Goal: Transaction & Acquisition: Book appointment/travel/reservation

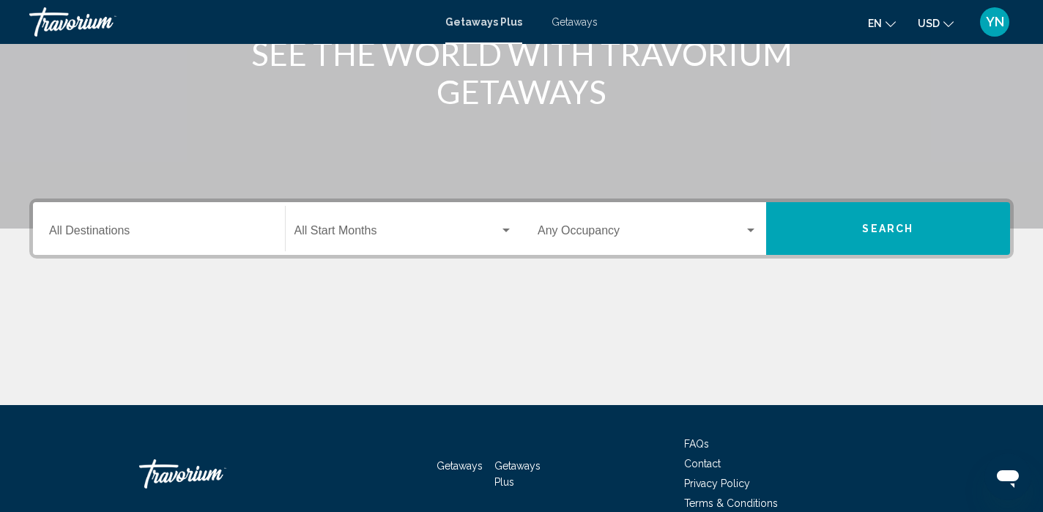
scroll to position [212, 0]
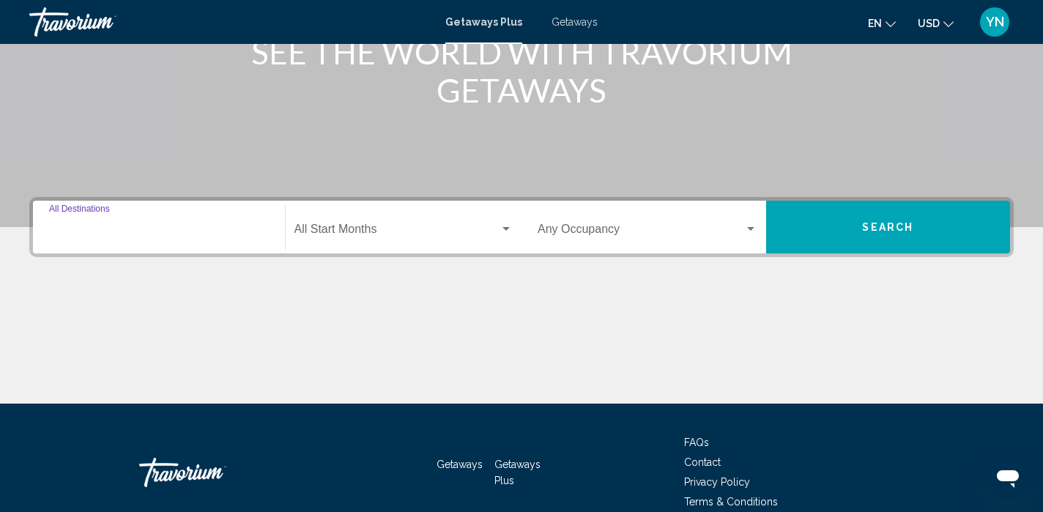
click at [137, 231] on input "Destination All Destinations" at bounding box center [159, 232] width 220 height 13
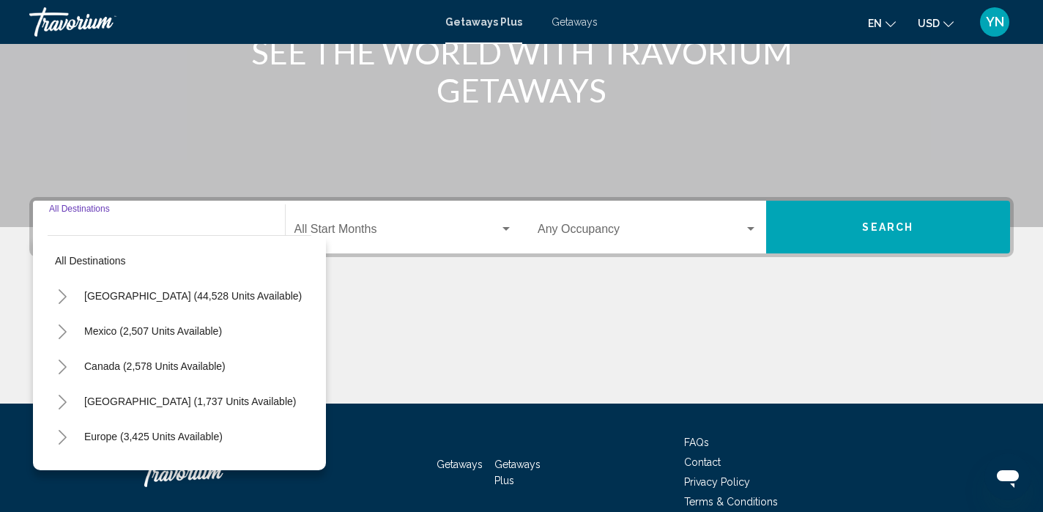
scroll to position [283, 0]
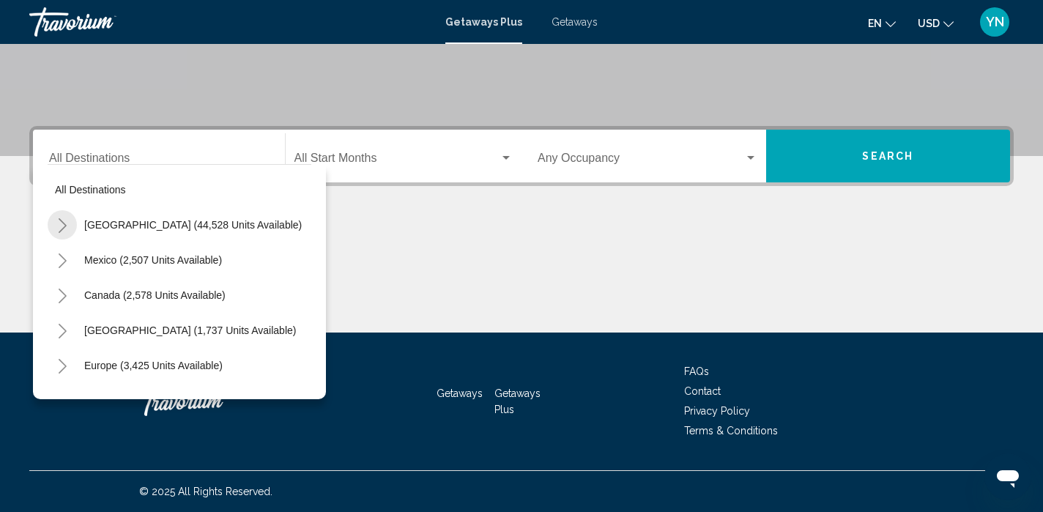
click at [64, 224] on icon "Toggle United States (44,528 units available)" at bounding box center [63, 225] width 8 height 15
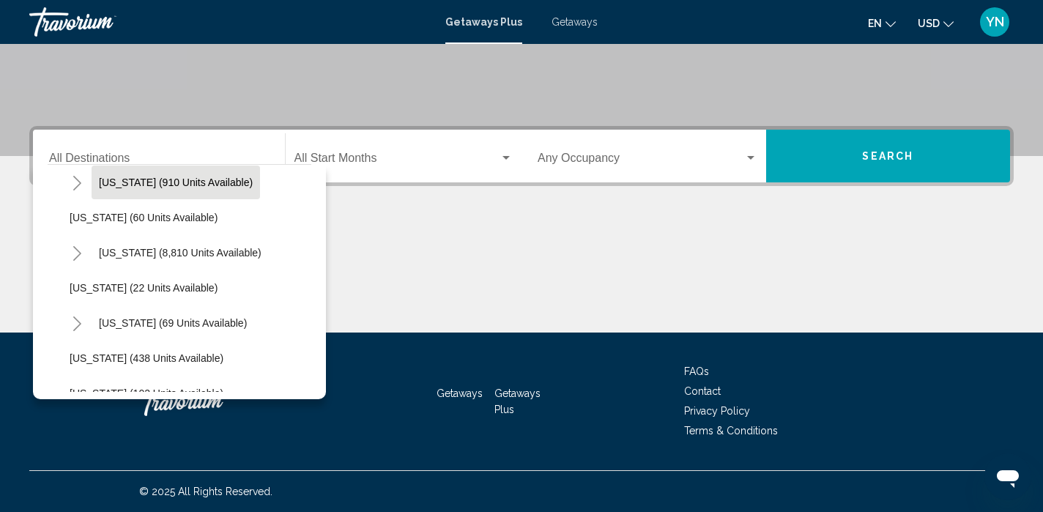
scroll to position [221, 0]
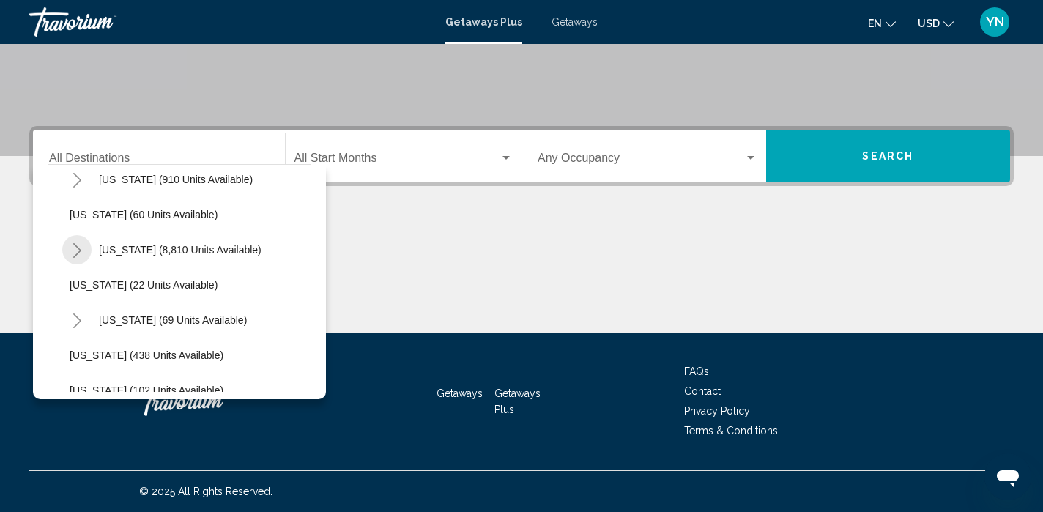
click at [80, 250] on icon "Toggle Florida (8,810 units available)" at bounding box center [77, 250] width 8 height 15
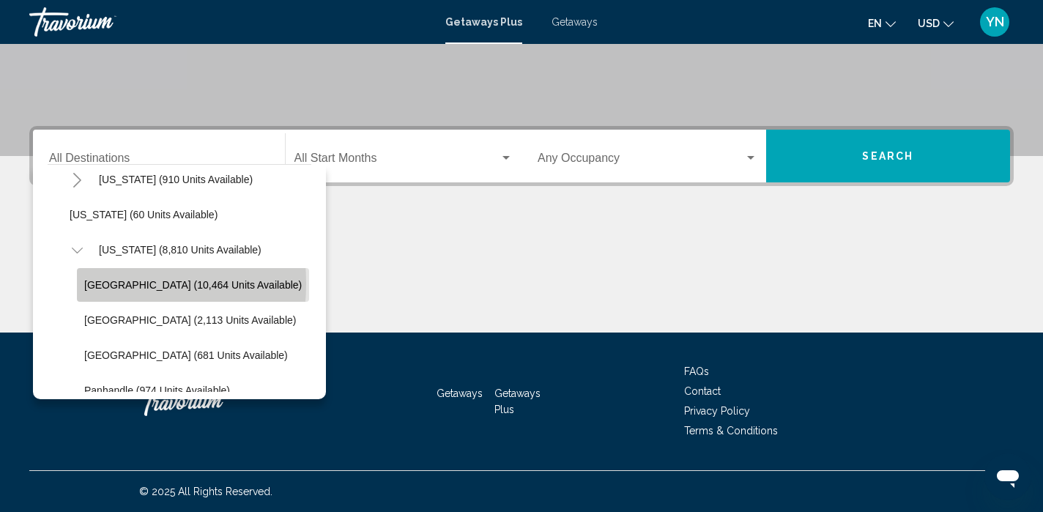
click at [86, 283] on span "[GEOGRAPHIC_DATA] (10,464 units available)" at bounding box center [193, 285] width 218 height 12
type input "**********"
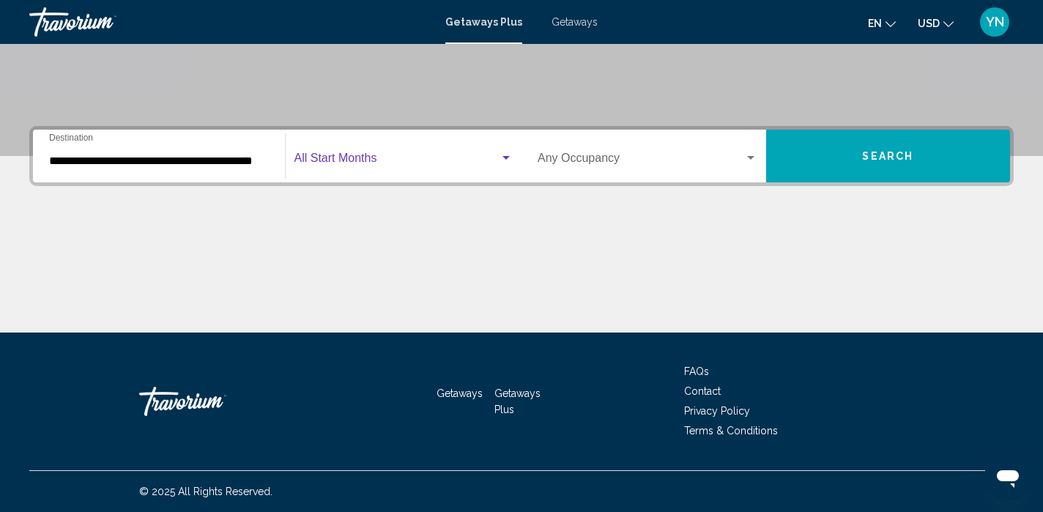
click at [504, 159] on div "Search widget" at bounding box center [505, 158] width 7 height 4
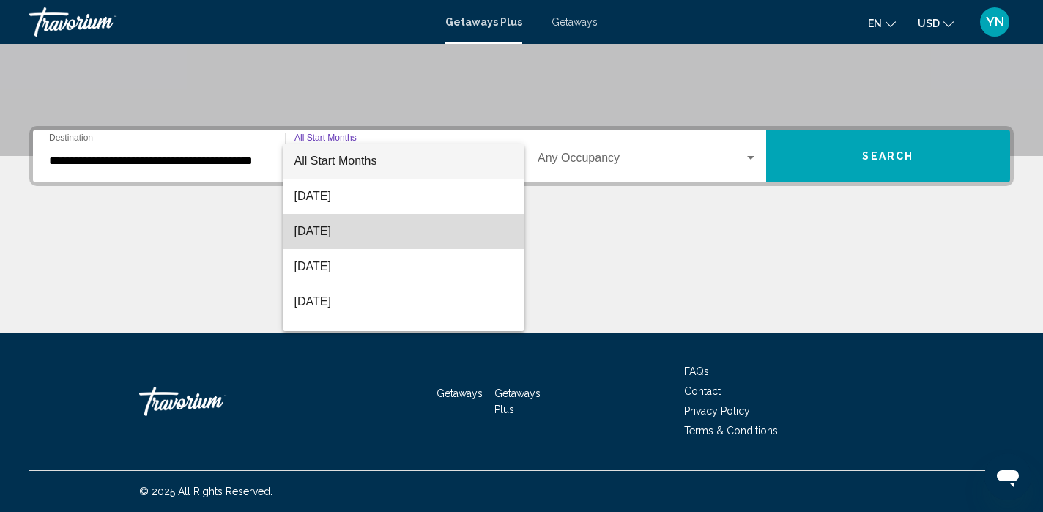
click at [394, 231] on span "[DATE]" at bounding box center [403, 231] width 219 height 35
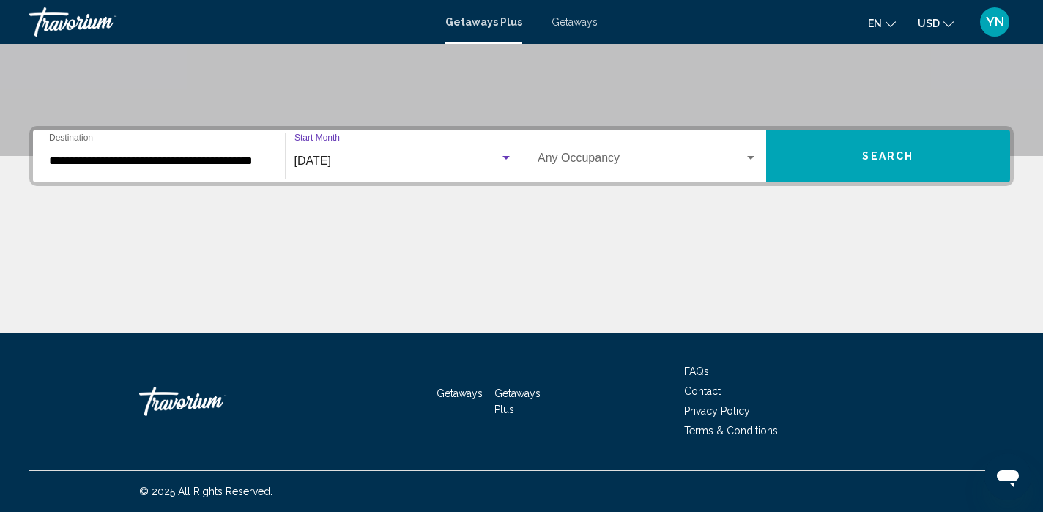
click at [748, 160] on div "Search widget" at bounding box center [750, 158] width 7 height 4
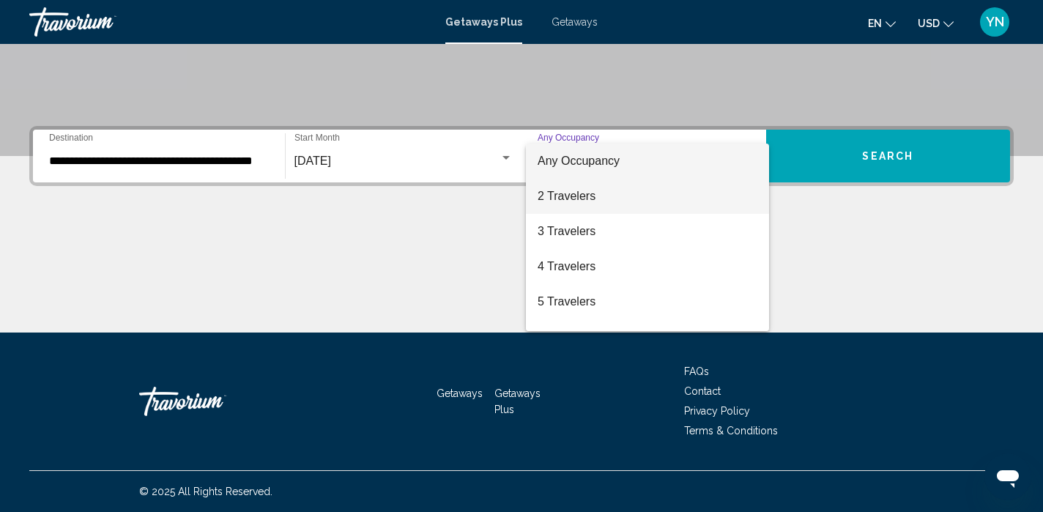
click at [706, 204] on span "2 Travelers" at bounding box center [648, 196] width 220 height 35
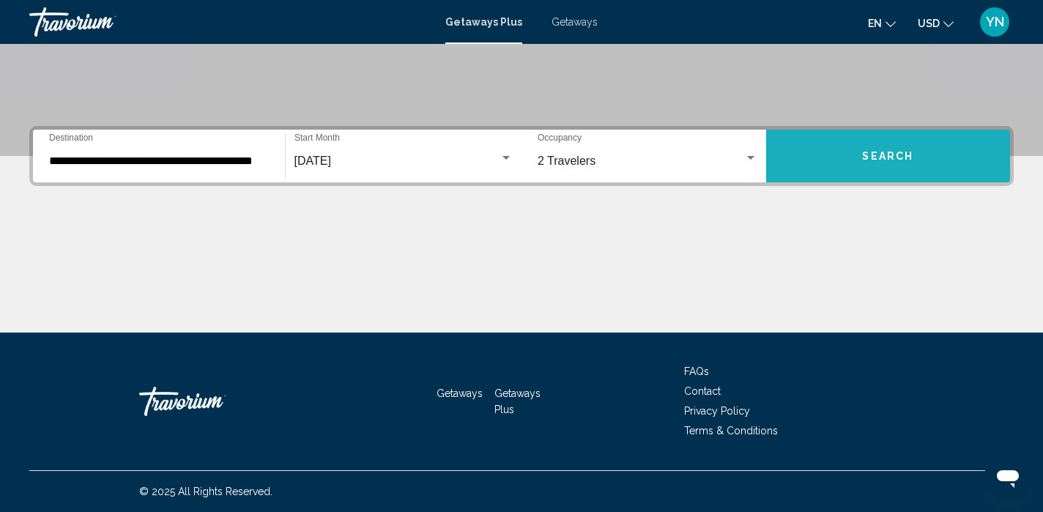
click at [864, 158] on span "Search" at bounding box center [887, 157] width 51 height 12
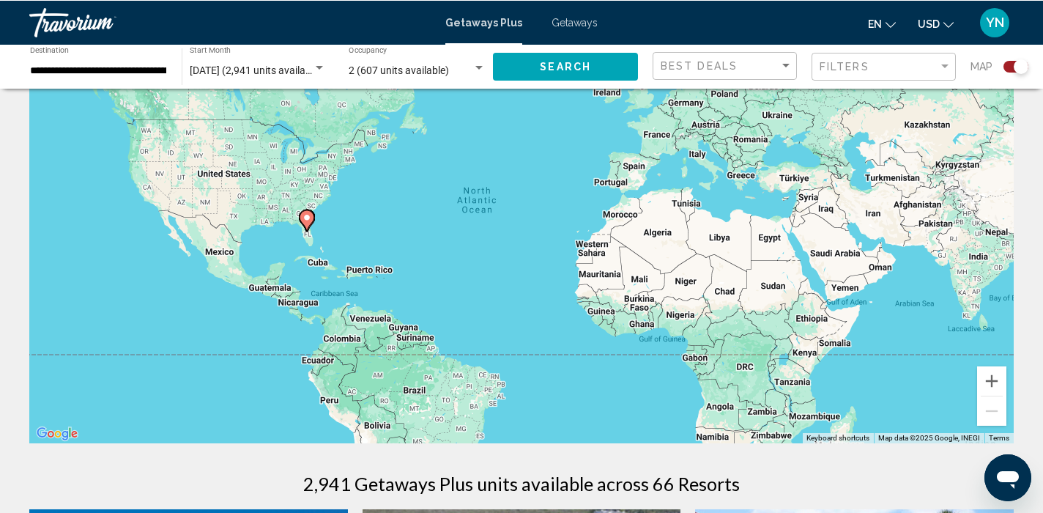
scroll to position [83, 0]
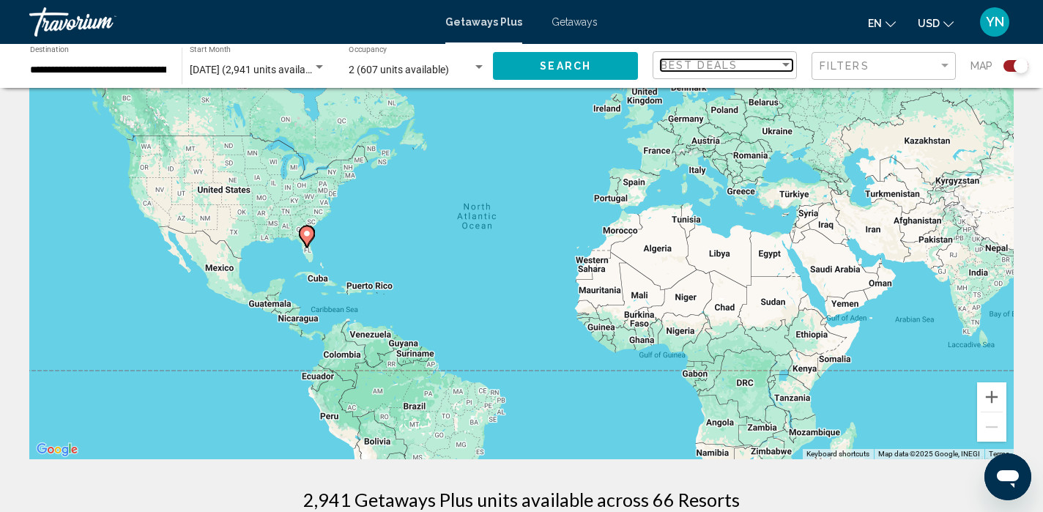
click at [785, 62] on div "Sort by" at bounding box center [785, 65] width 13 height 12
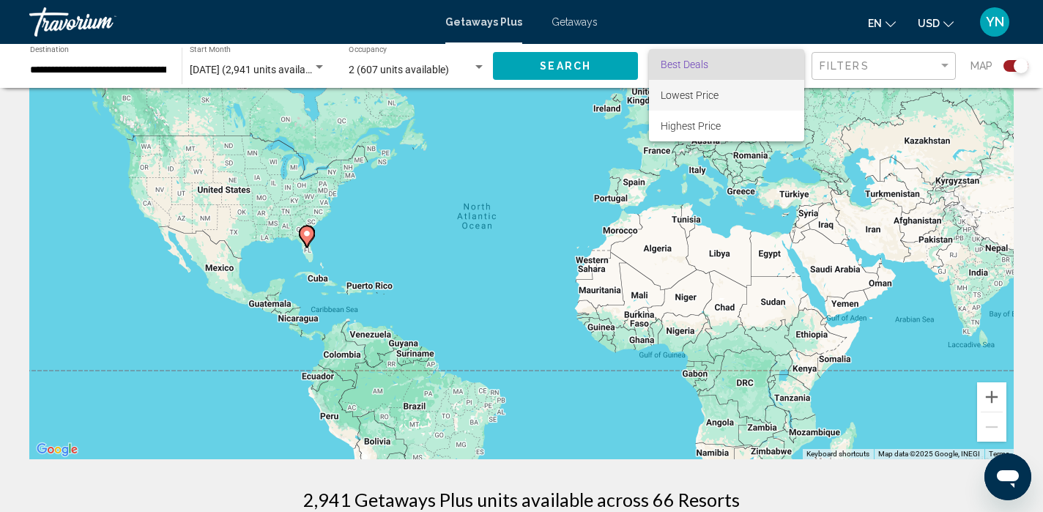
click at [750, 94] on span "Lowest Price" at bounding box center [727, 95] width 132 height 31
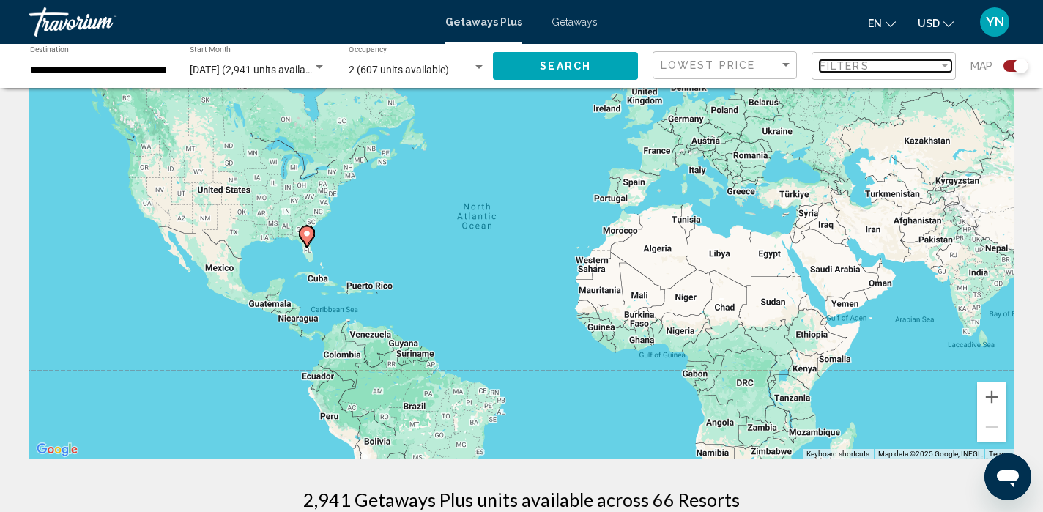
click at [946, 64] on div "Filter" at bounding box center [944, 66] width 7 height 4
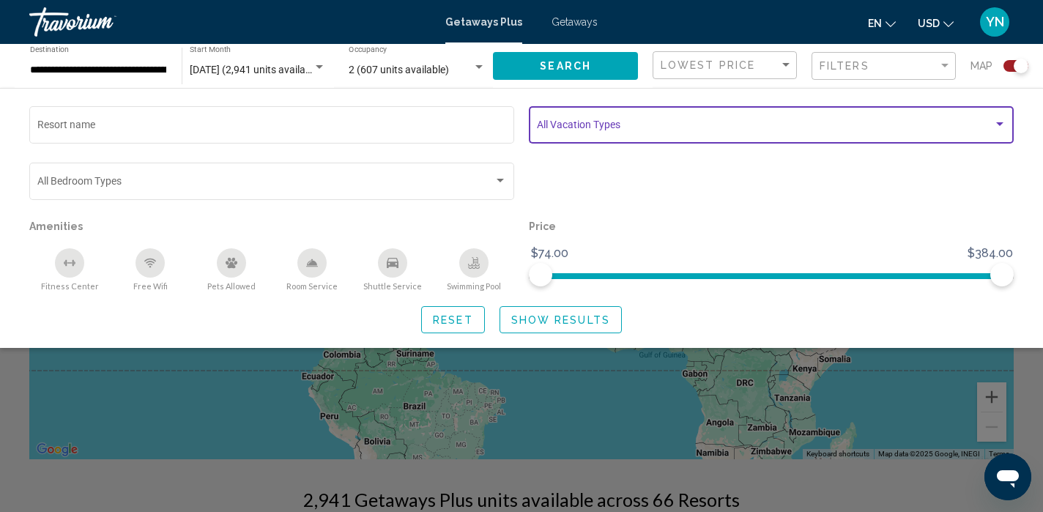
click at [995, 121] on div "Search widget" at bounding box center [999, 125] width 13 height 12
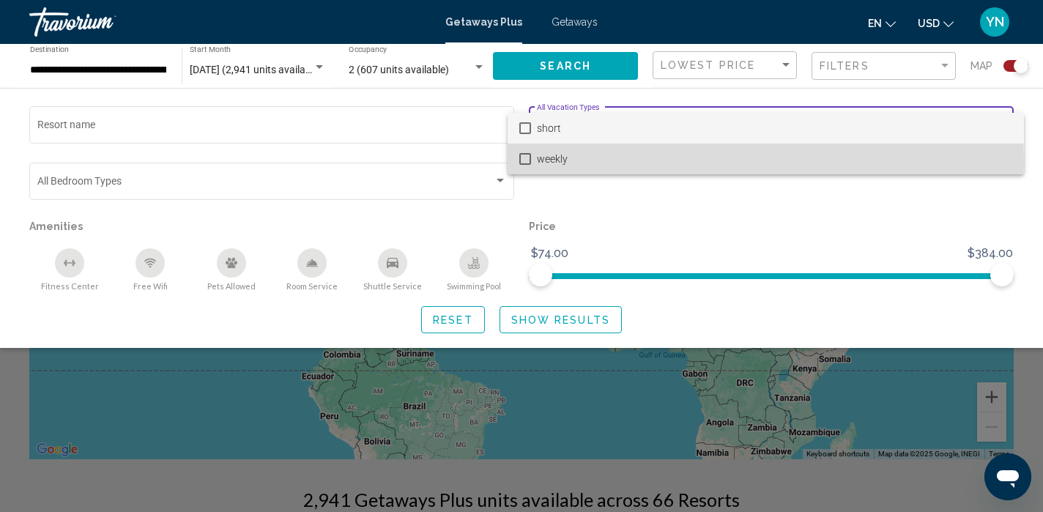
click at [523, 160] on mat-pseudo-checkbox at bounding box center [525, 159] width 12 height 12
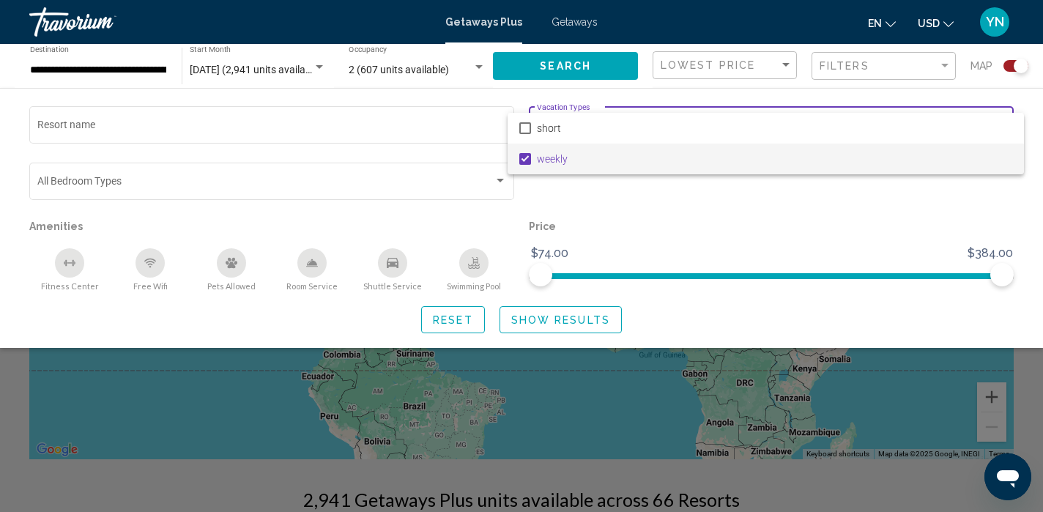
click at [549, 323] on div at bounding box center [521, 256] width 1043 height 512
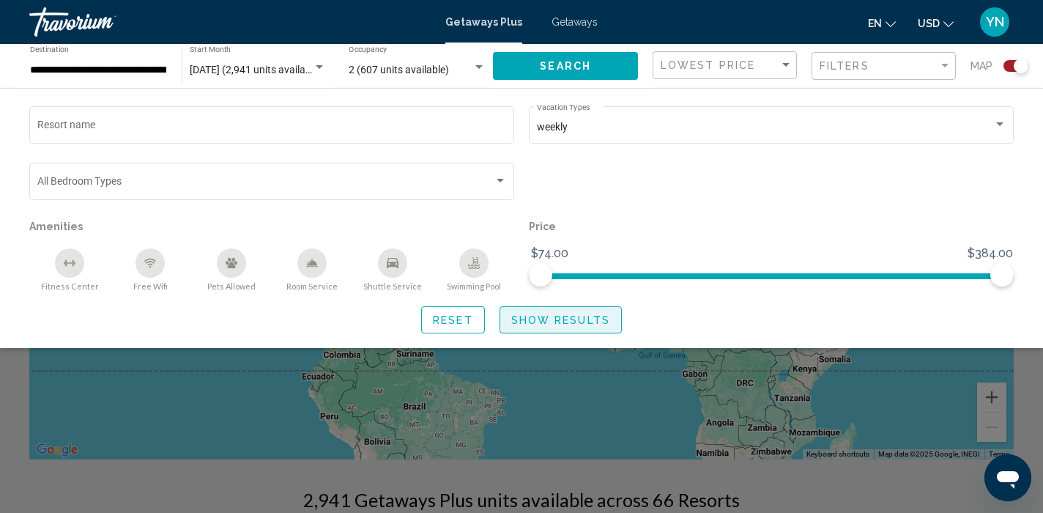
click at [553, 324] on span "Show Results" at bounding box center [560, 320] width 99 height 12
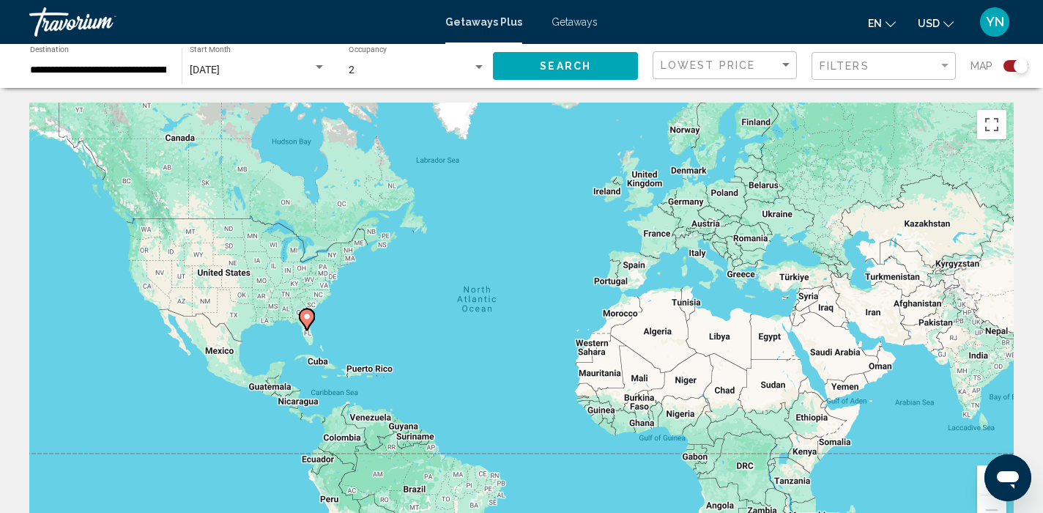
click at [310, 319] on image "Main content" at bounding box center [306, 316] width 9 height 9
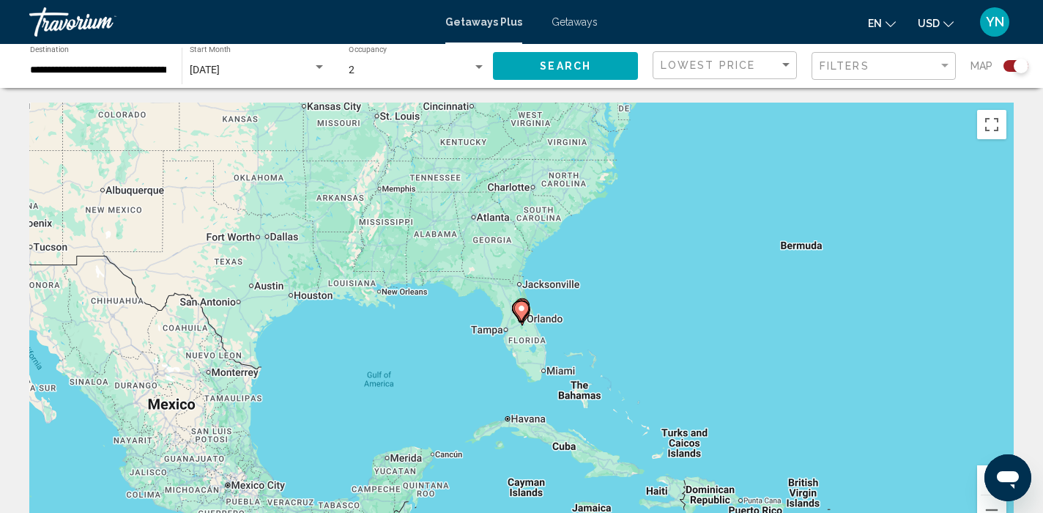
click at [524, 311] on image "Main content" at bounding box center [521, 308] width 9 height 9
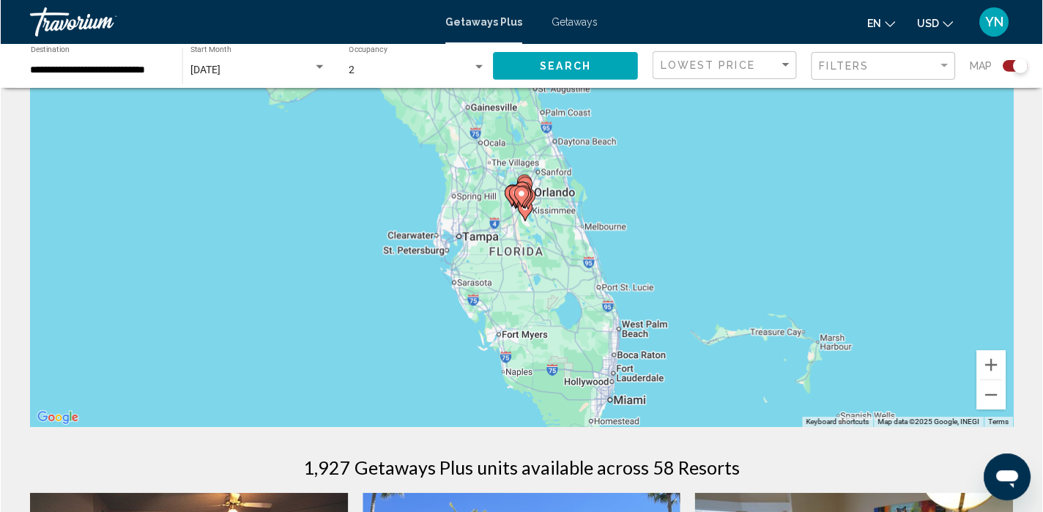
scroll to position [114, 0]
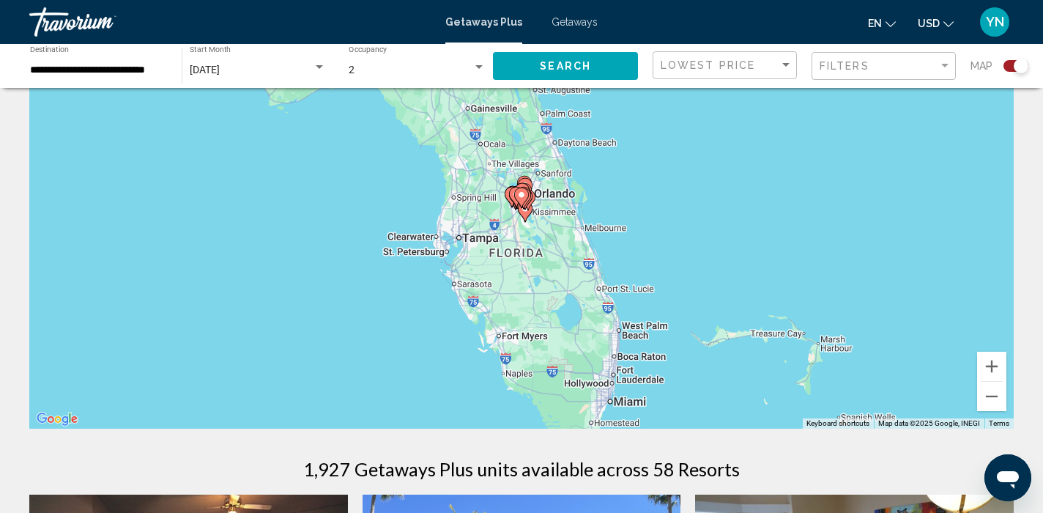
click at [522, 197] on image "Main content" at bounding box center [521, 194] width 9 height 9
type input "**********"
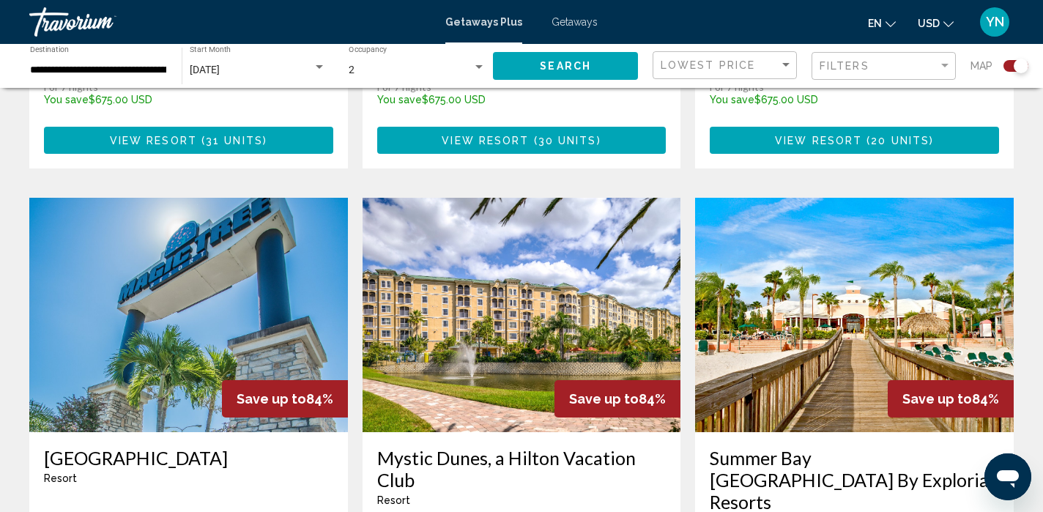
scroll to position [2019, 0]
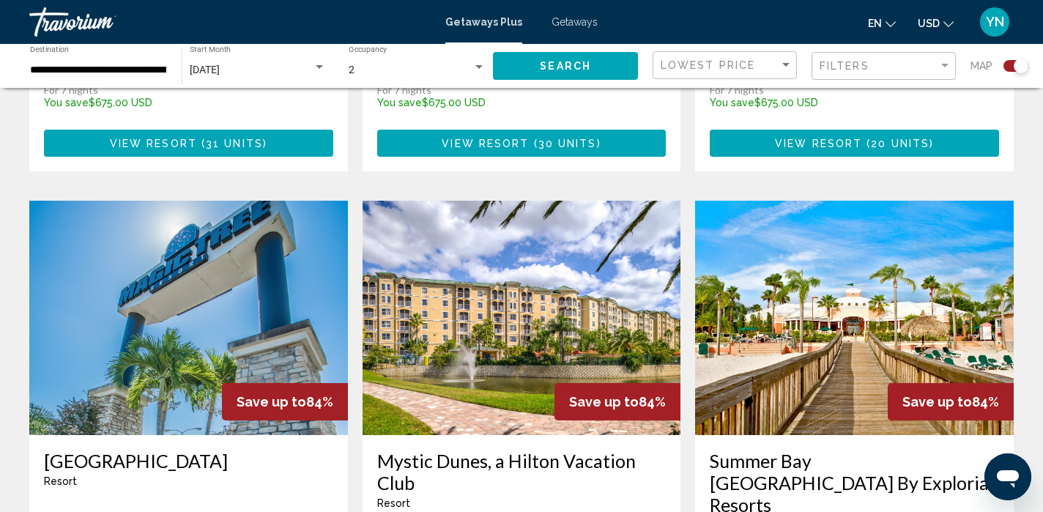
click at [786, 226] on img "Main content" at bounding box center [854, 318] width 319 height 234
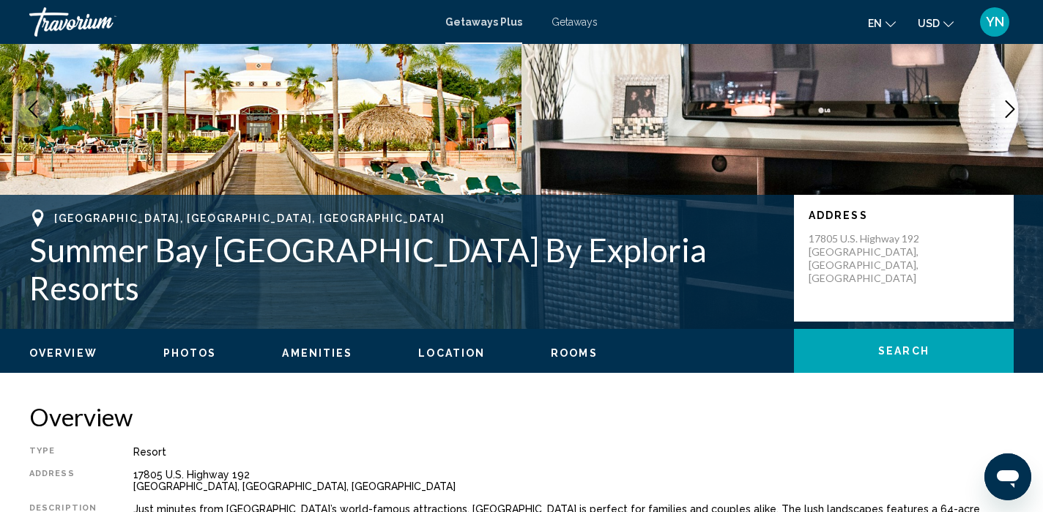
scroll to position [155, 0]
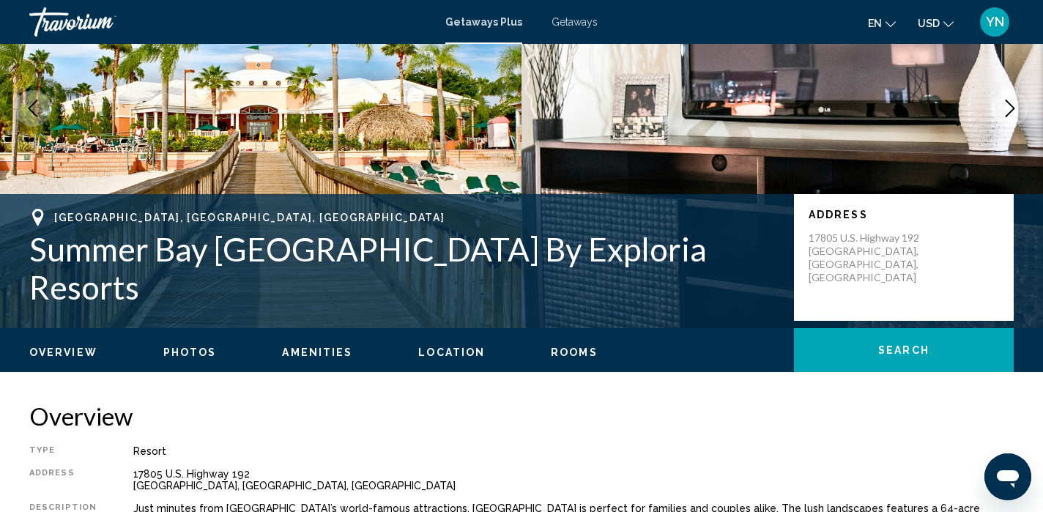
click at [187, 354] on span "Photos" at bounding box center [189, 352] width 53 height 12
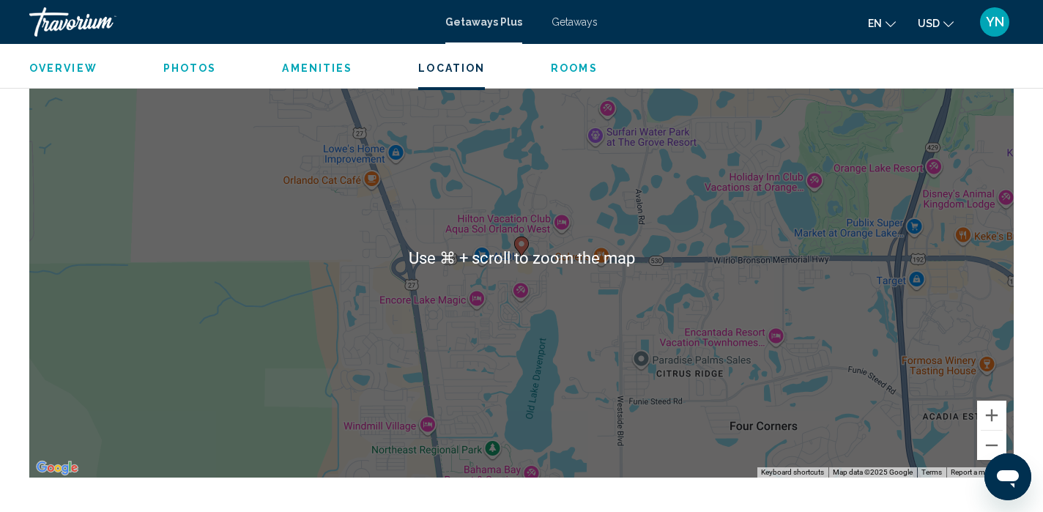
scroll to position [2497, 0]
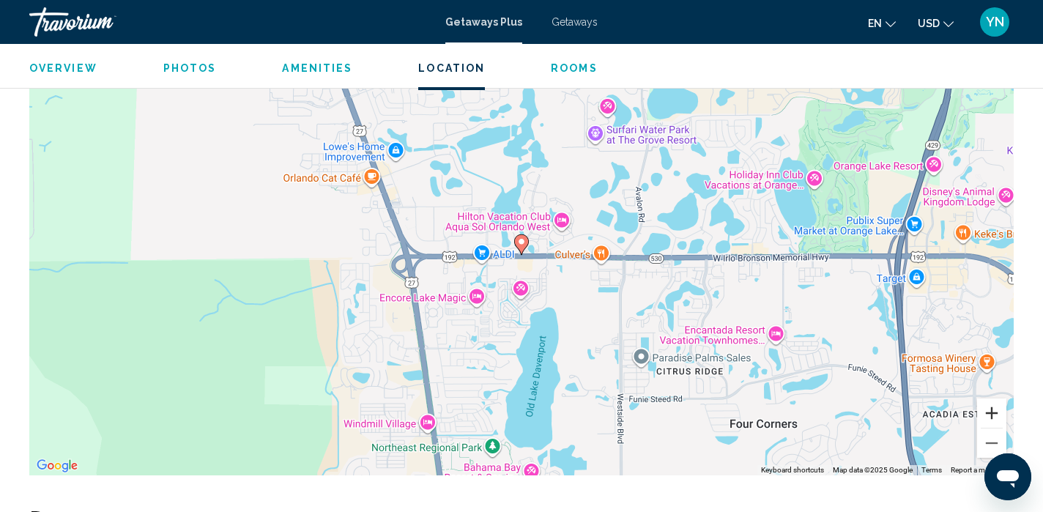
click at [988, 413] on button "Zoom in" at bounding box center [991, 412] width 29 height 29
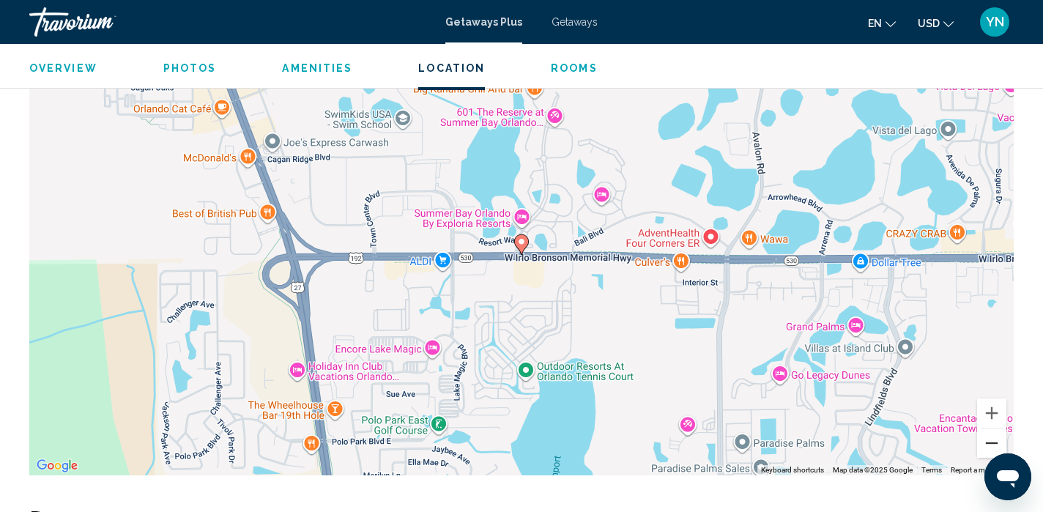
click at [992, 438] on button "Zoom out" at bounding box center [991, 442] width 29 height 29
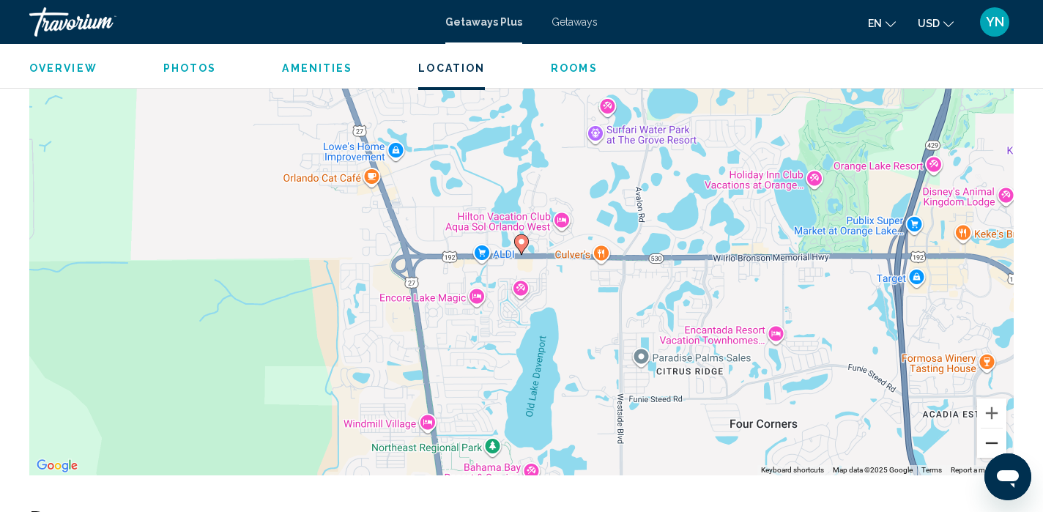
click at [993, 439] on button "Zoom out" at bounding box center [991, 442] width 29 height 29
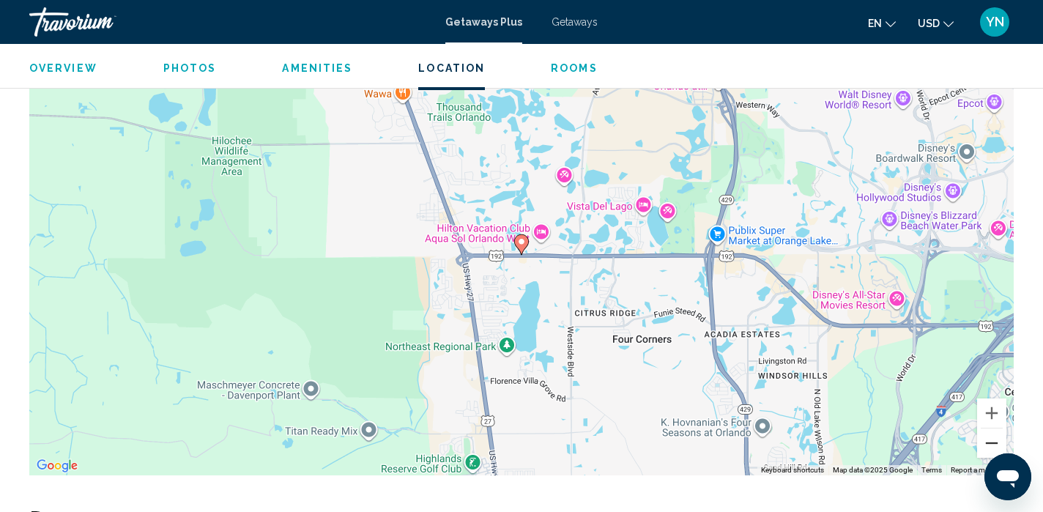
click at [994, 440] on button "Zoom out" at bounding box center [991, 442] width 29 height 29
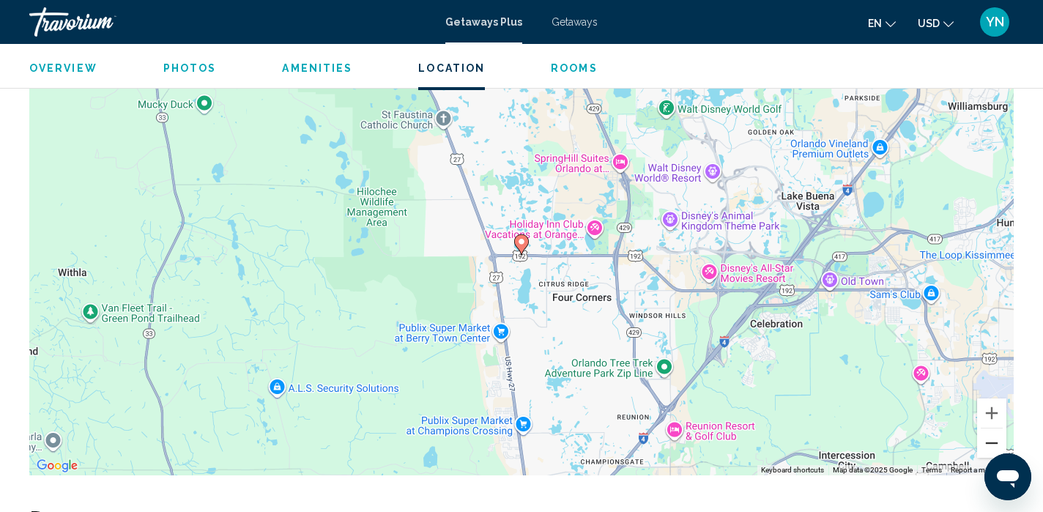
click at [995, 442] on button "Zoom out" at bounding box center [991, 442] width 29 height 29
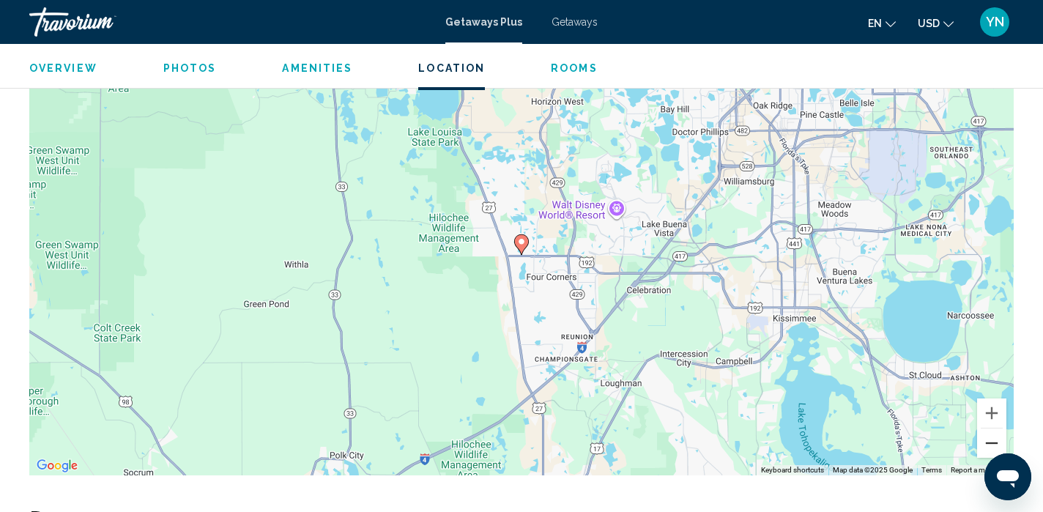
click at [995, 443] on button "Zoom out" at bounding box center [991, 442] width 29 height 29
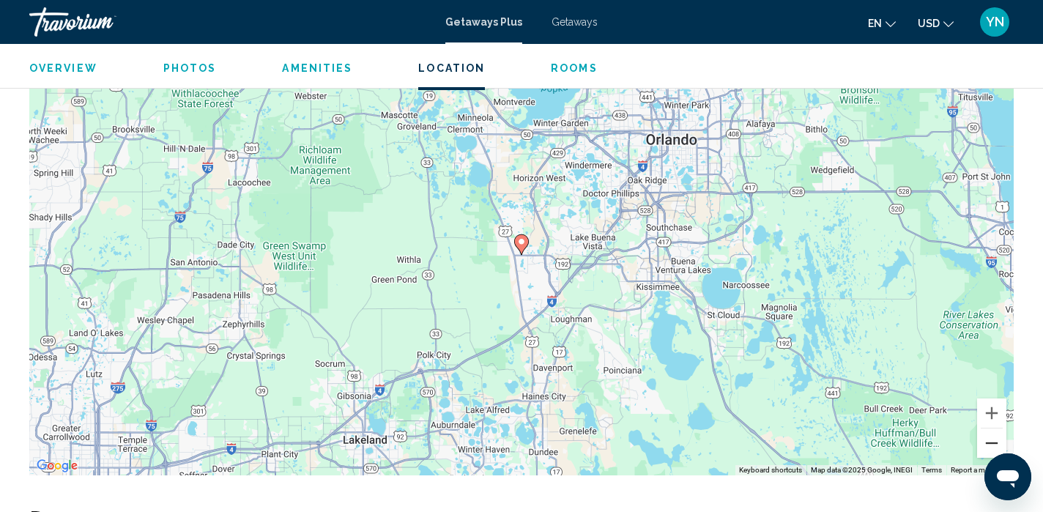
click at [995, 444] on button "Zoom out" at bounding box center [991, 442] width 29 height 29
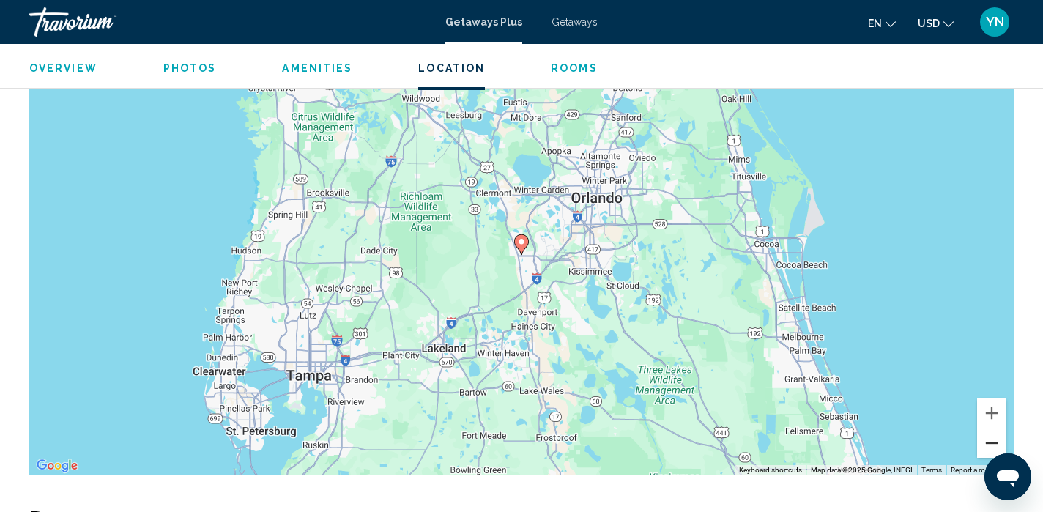
click at [995, 445] on button "Zoom out" at bounding box center [991, 442] width 29 height 29
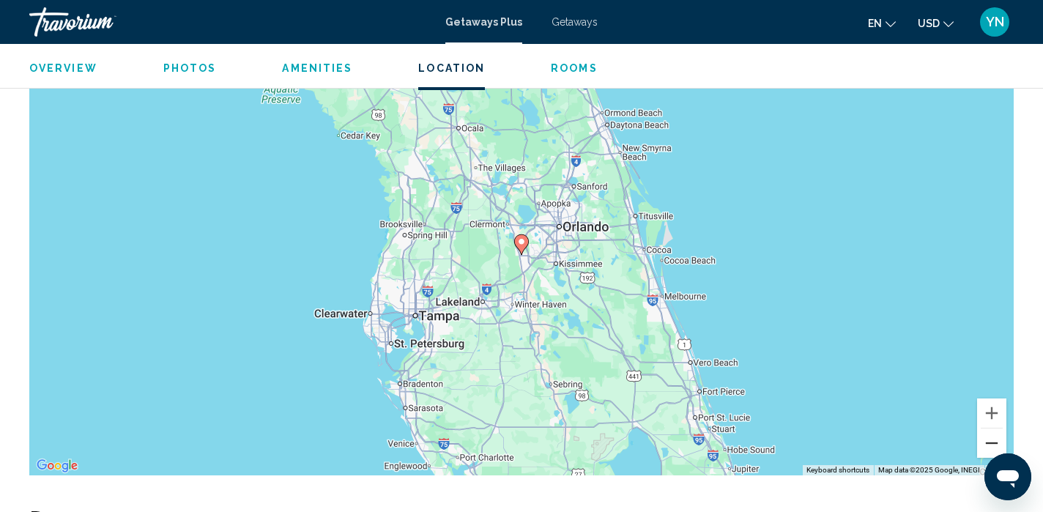
click at [995, 445] on button "Zoom out" at bounding box center [991, 442] width 29 height 29
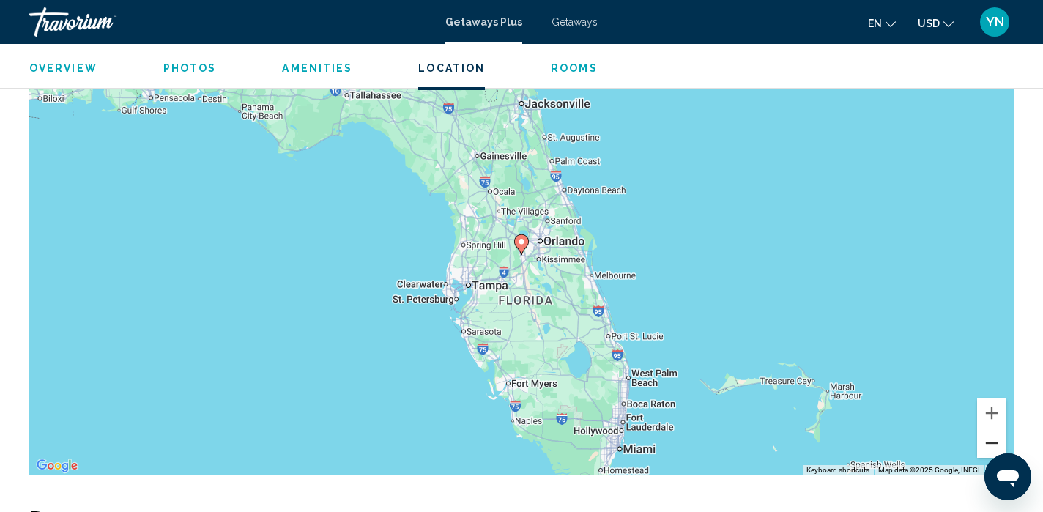
click at [995, 445] on button "Zoom out" at bounding box center [991, 442] width 29 height 29
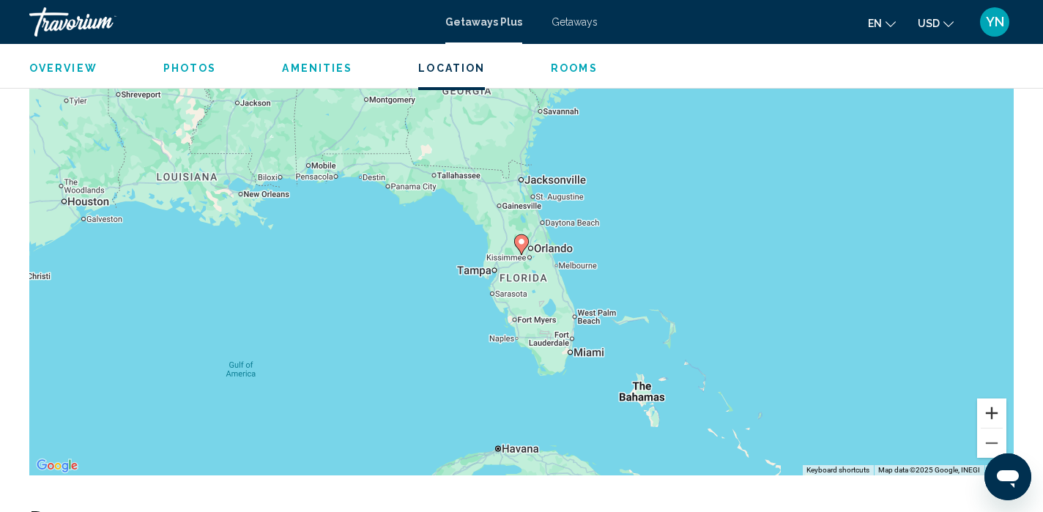
click at [991, 409] on button "Zoom in" at bounding box center [991, 412] width 29 height 29
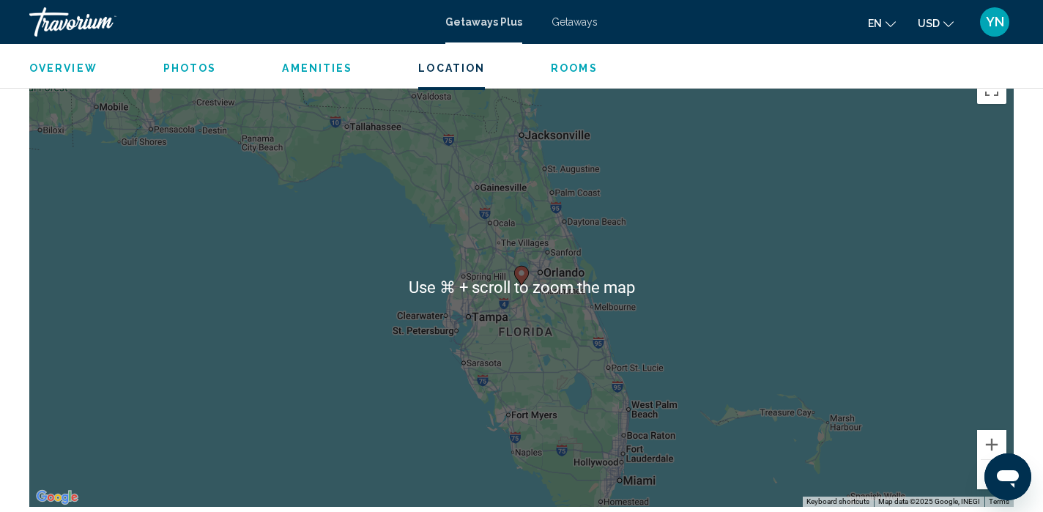
scroll to position [2463, 0]
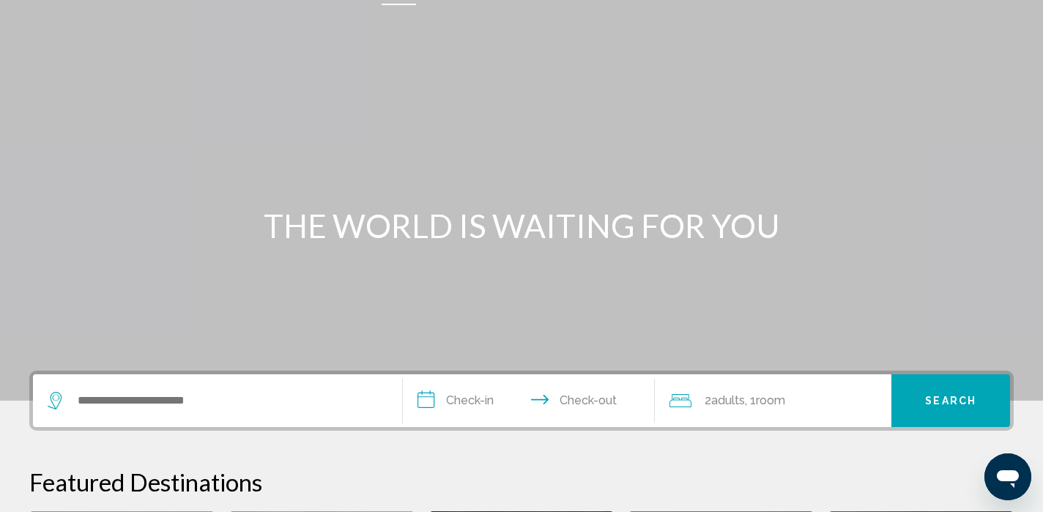
scroll to position [45, 0]
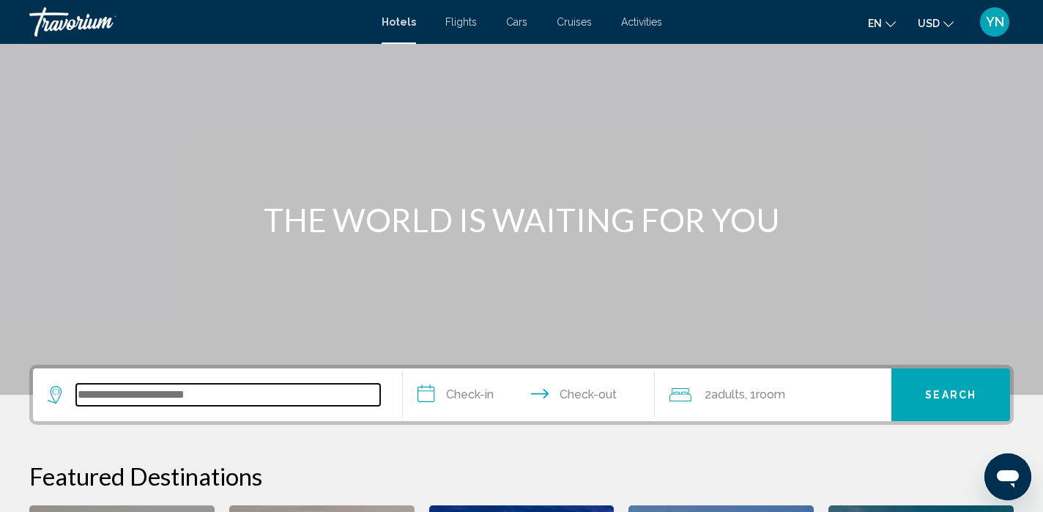
click at [90, 391] on input "Search widget" at bounding box center [228, 395] width 304 height 22
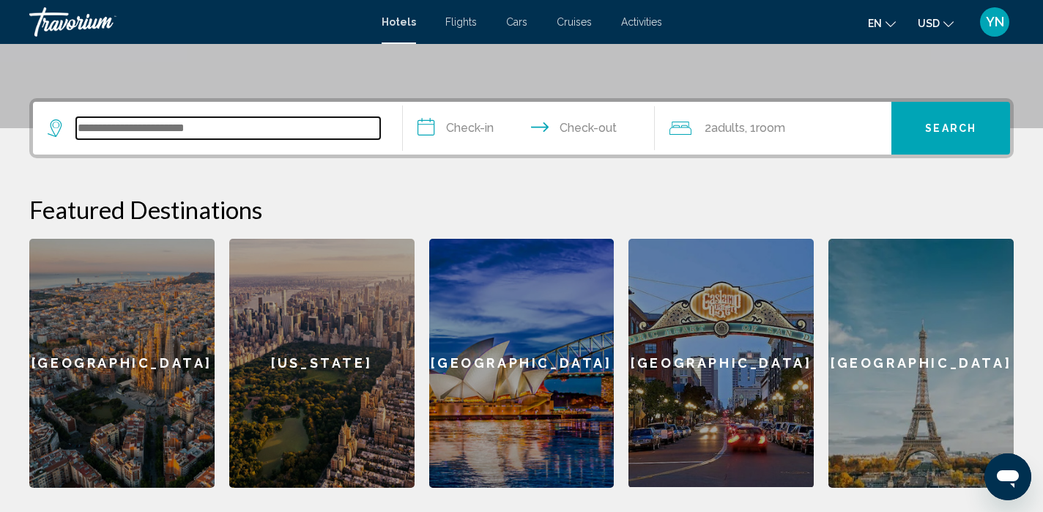
scroll to position [362, 0]
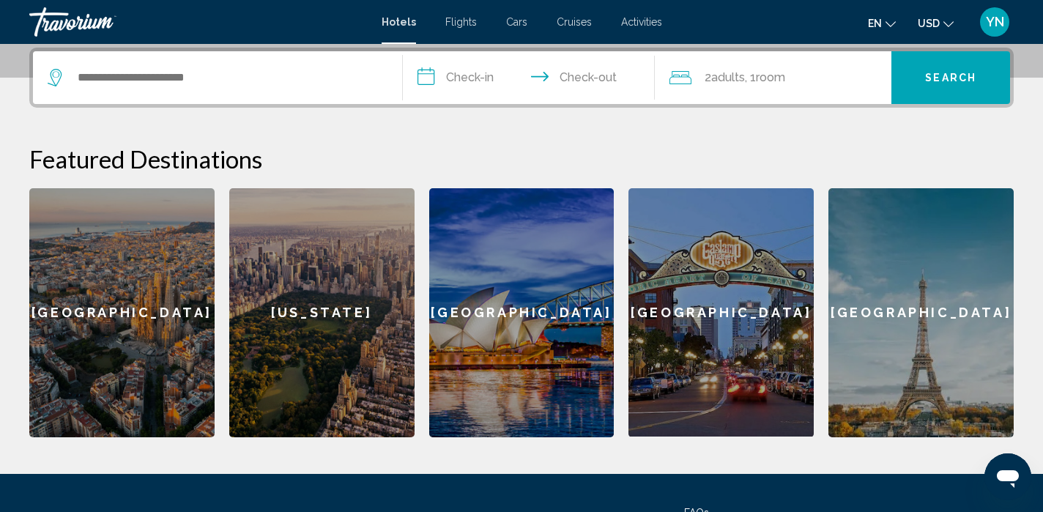
click at [325, 278] on div "New York" at bounding box center [321, 312] width 185 height 249
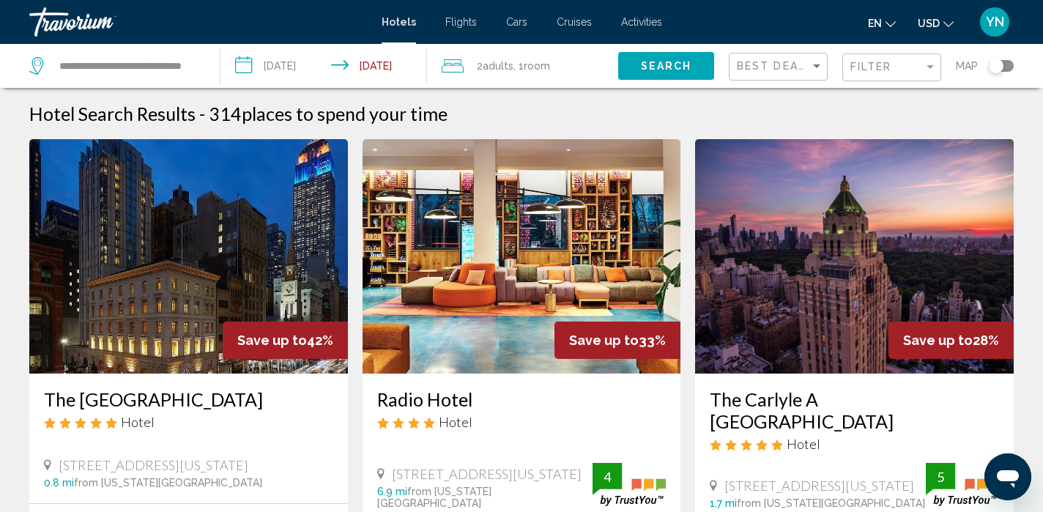
click at [204, 62] on div "**********" at bounding box center [117, 66] width 176 height 44
click at [193, 63] on input "**********" at bounding box center [128, 66] width 140 height 22
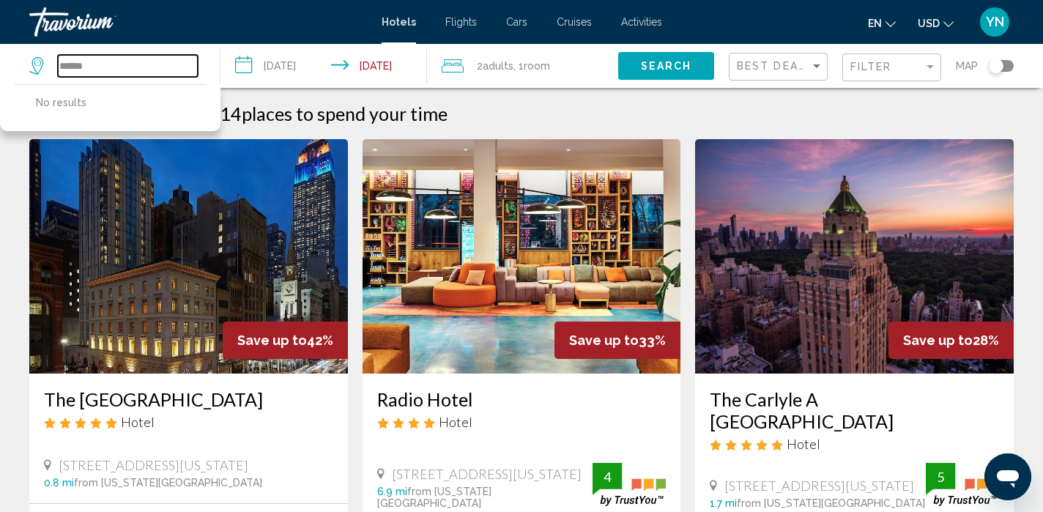
click at [176, 62] on input "*****" at bounding box center [128, 66] width 140 height 22
type input "*"
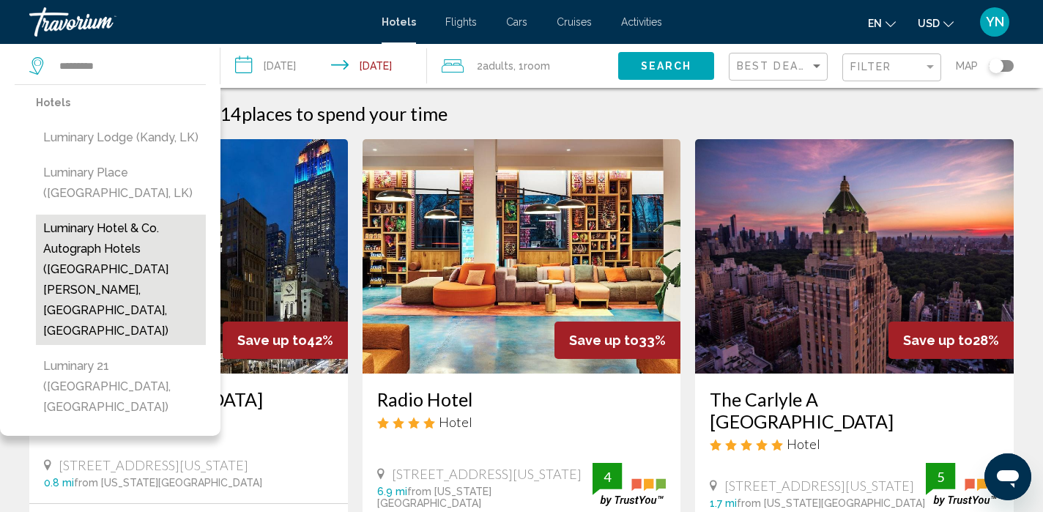
click at [122, 257] on button "Luminary Hotel & Co. Autograph Hotels (Fort Myers, FL, US)" at bounding box center [121, 280] width 170 height 130
type input "**********"
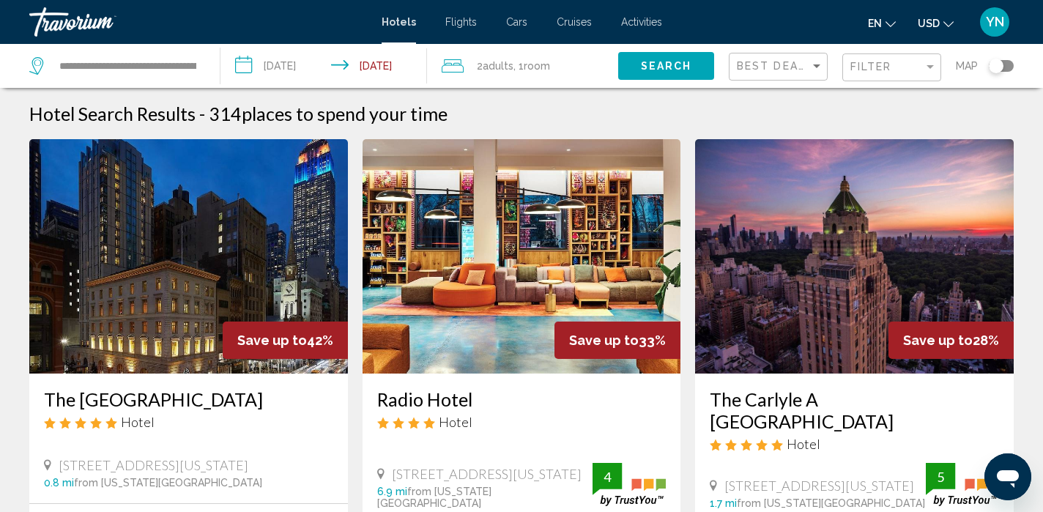
click at [291, 65] on input "**********" at bounding box center [326, 68] width 212 height 48
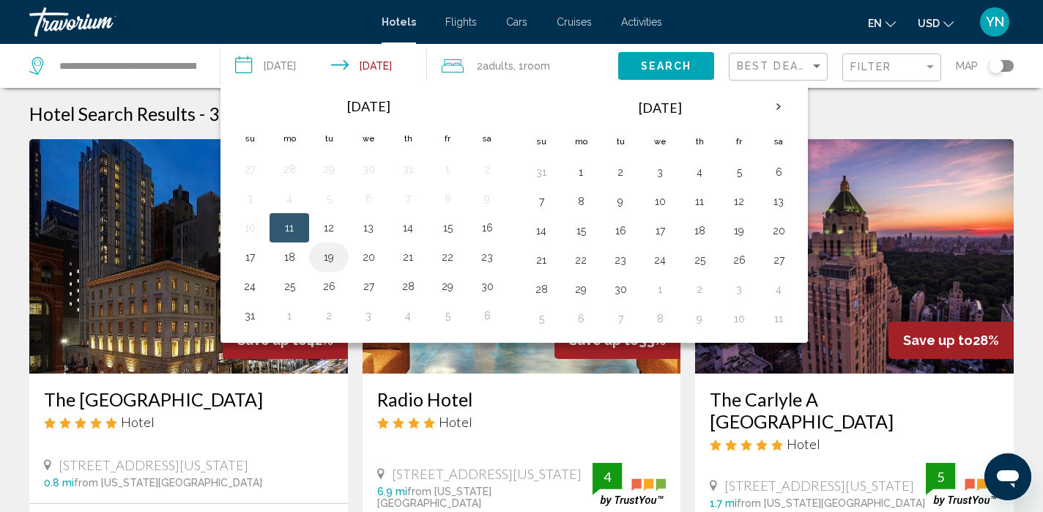
click at [332, 255] on button "19" at bounding box center [328, 257] width 23 height 21
click at [371, 258] on button "20" at bounding box center [368, 257] width 23 height 21
type input "**********"
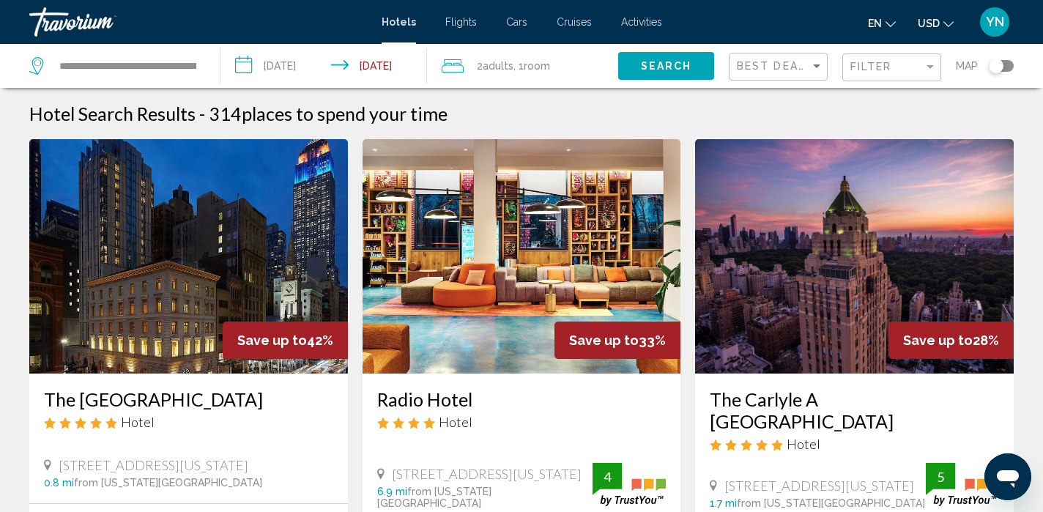
click at [680, 62] on span "Search" at bounding box center [666, 67] width 51 height 12
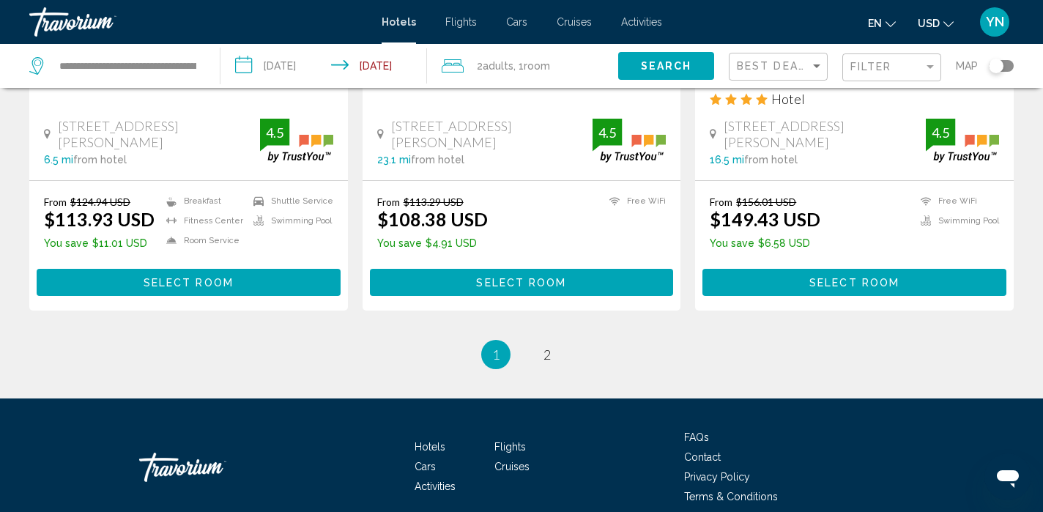
scroll to position [2046, 0]
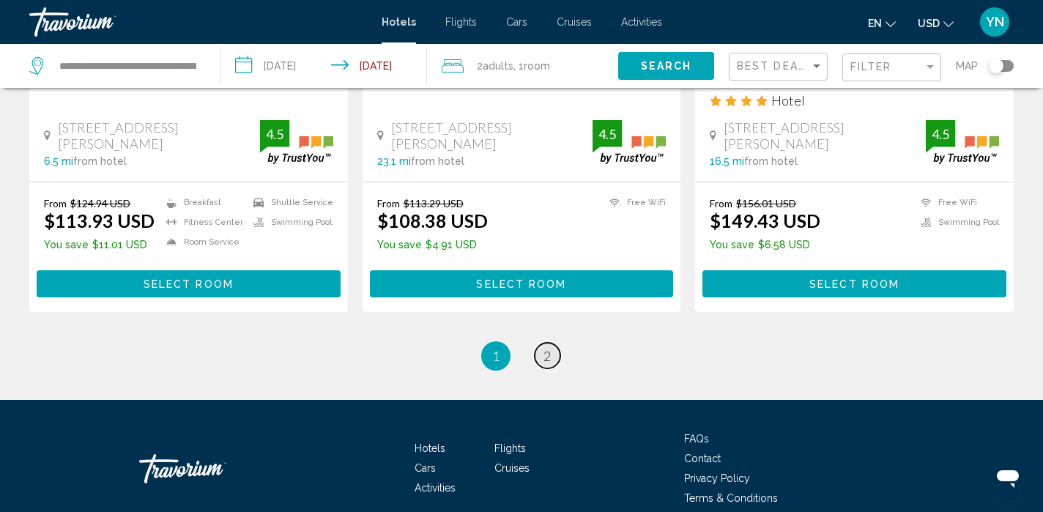
click at [549, 348] on span "2" at bounding box center [546, 356] width 7 height 16
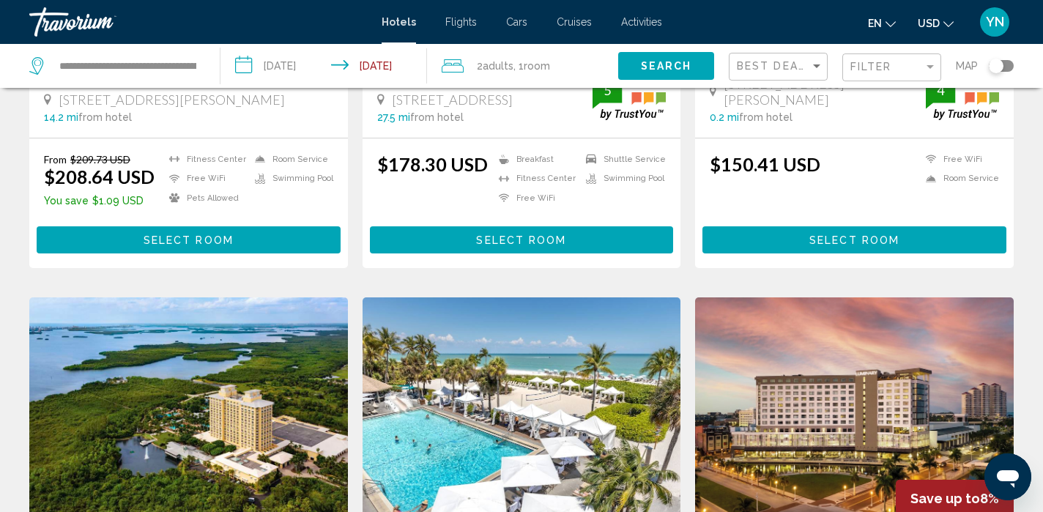
scroll to position [978, 0]
